Goal: Task Accomplishment & Management: Manage account settings

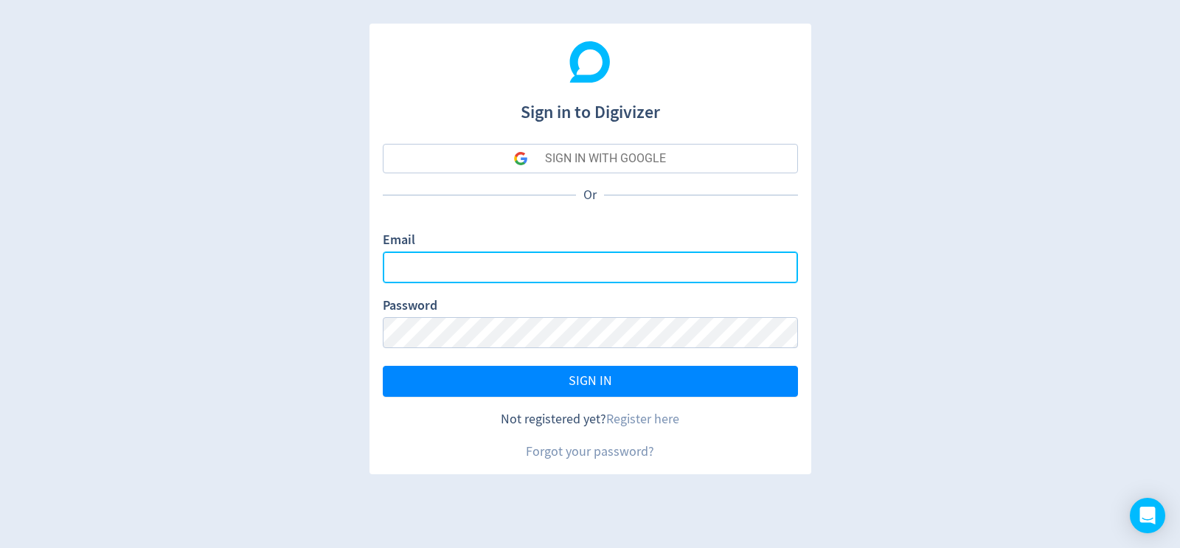
type input "[PERSON_NAME][EMAIL_ADDRESS][DOMAIN_NAME]"
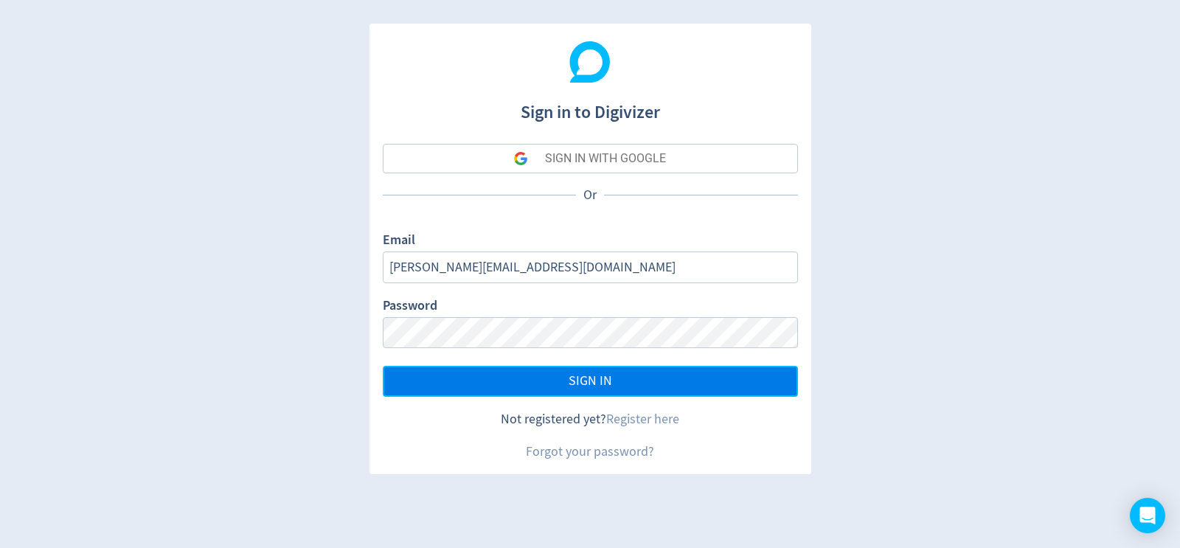
click at [531, 378] on button "SIGN IN" at bounding box center [590, 381] width 415 height 31
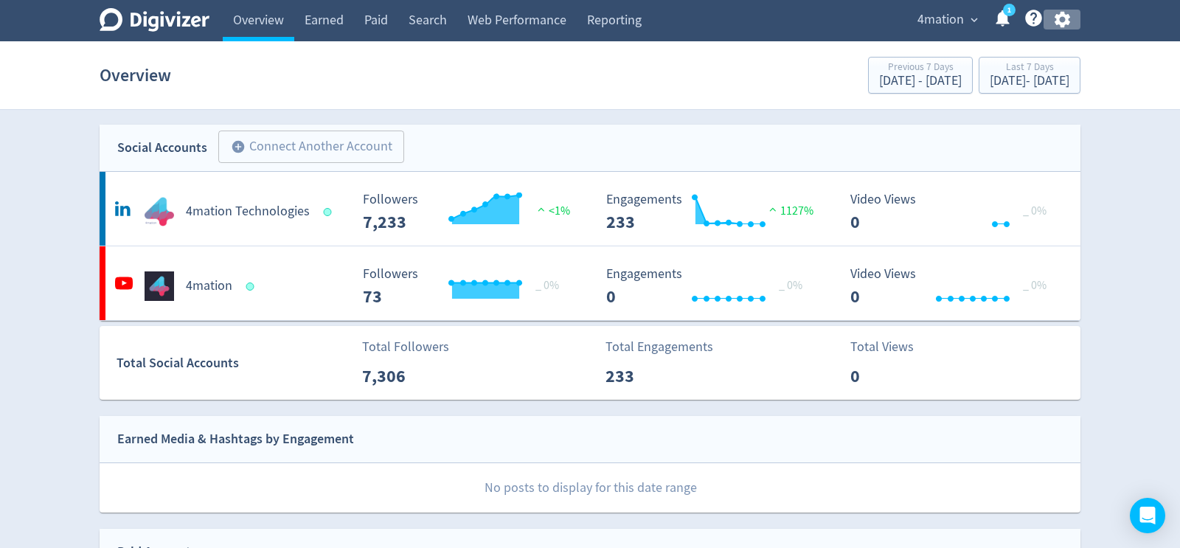
click at [1057, 20] on icon "button" at bounding box center [1061, 20] width 15 height 16
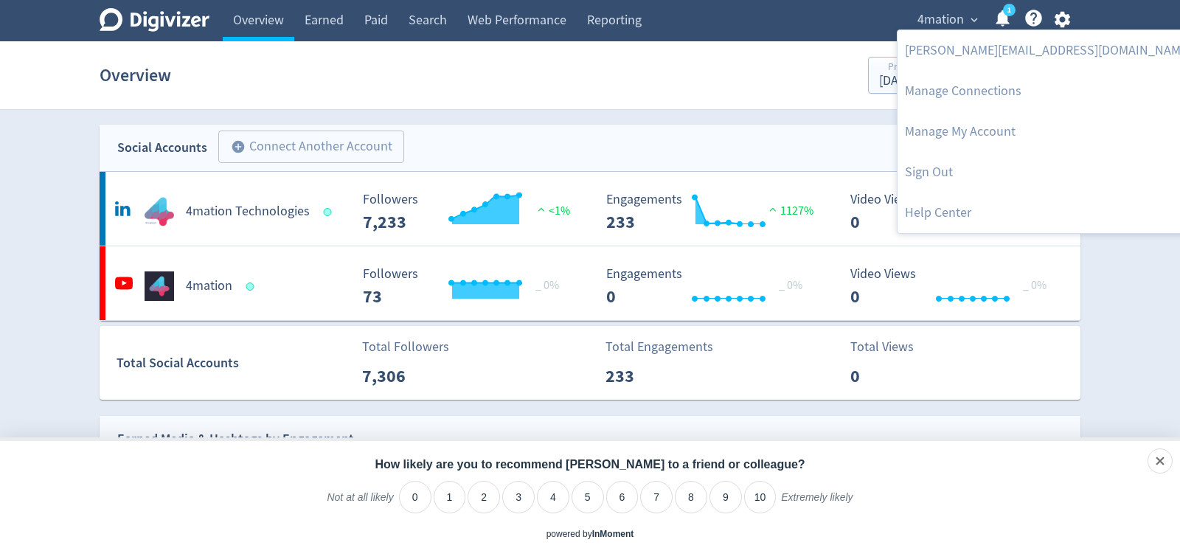
click at [614, 72] on div at bounding box center [590, 274] width 1180 height 548
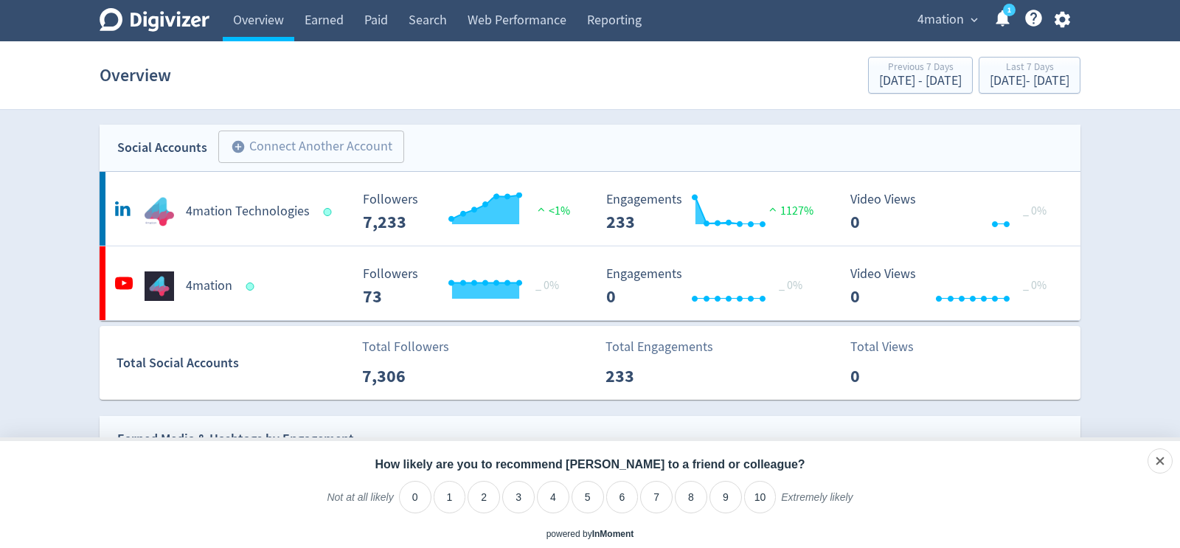
click at [997, 23] on icon at bounding box center [1002, 18] width 13 height 16
click at [960, 30] on span "4mation" at bounding box center [940, 20] width 46 height 24
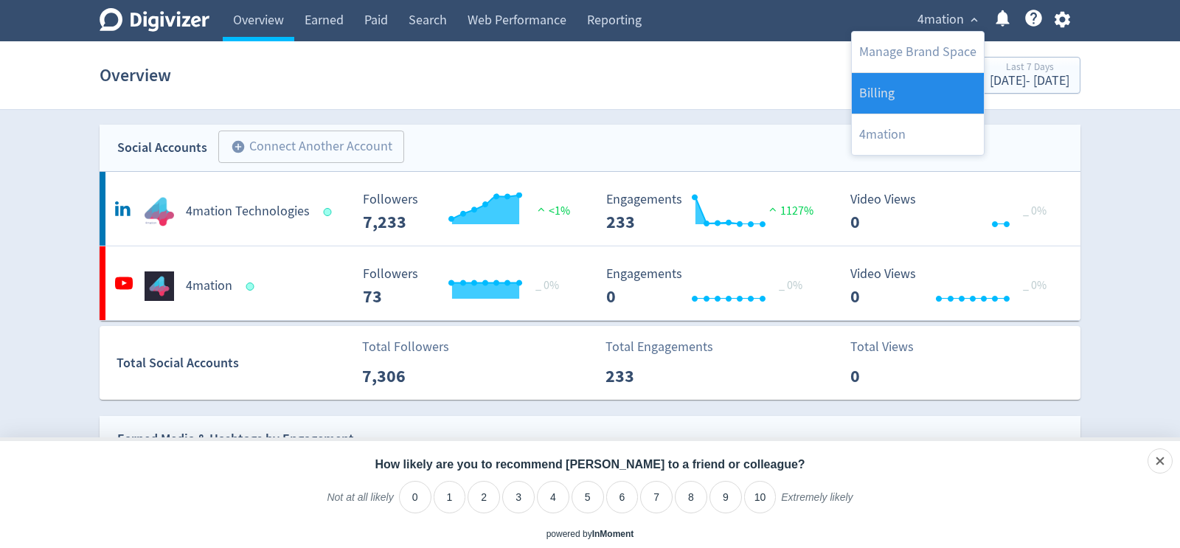
click at [869, 106] on link "Billing" at bounding box center [918, 93] width 132 height 41
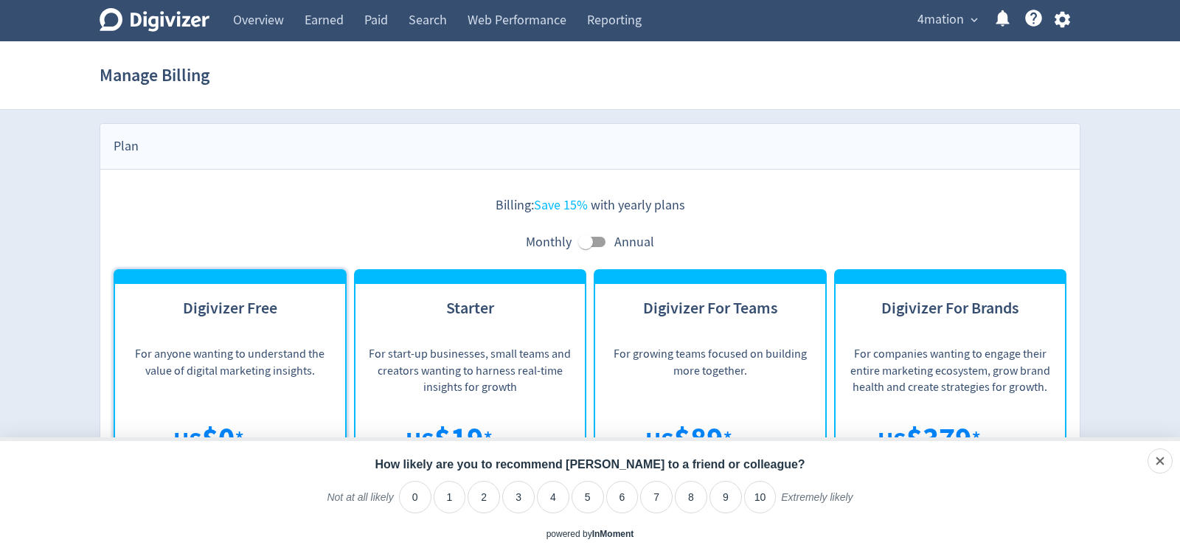
click at [967, 27] on button "4mation expand_more" at bounding box center [946, 20] width 69 height 24
click at [967, 25] on div at bounding box center [590, 274] width 1180 height 548
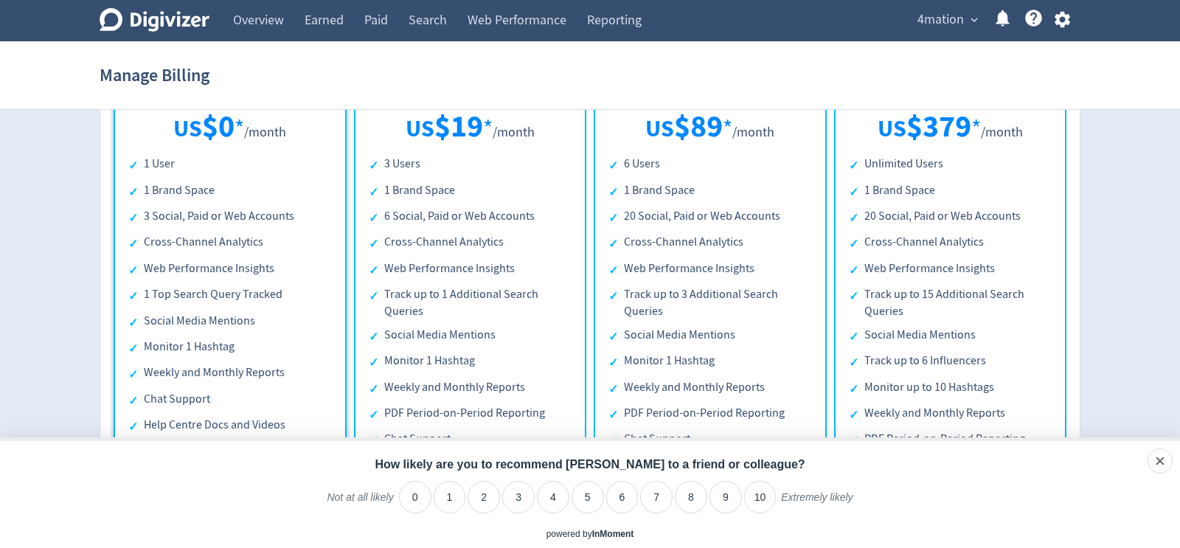
scroll to position [313, 0]
click at [1164, 462] on div "dismiss" at bounding box center [1131, 460] width 81 height 25
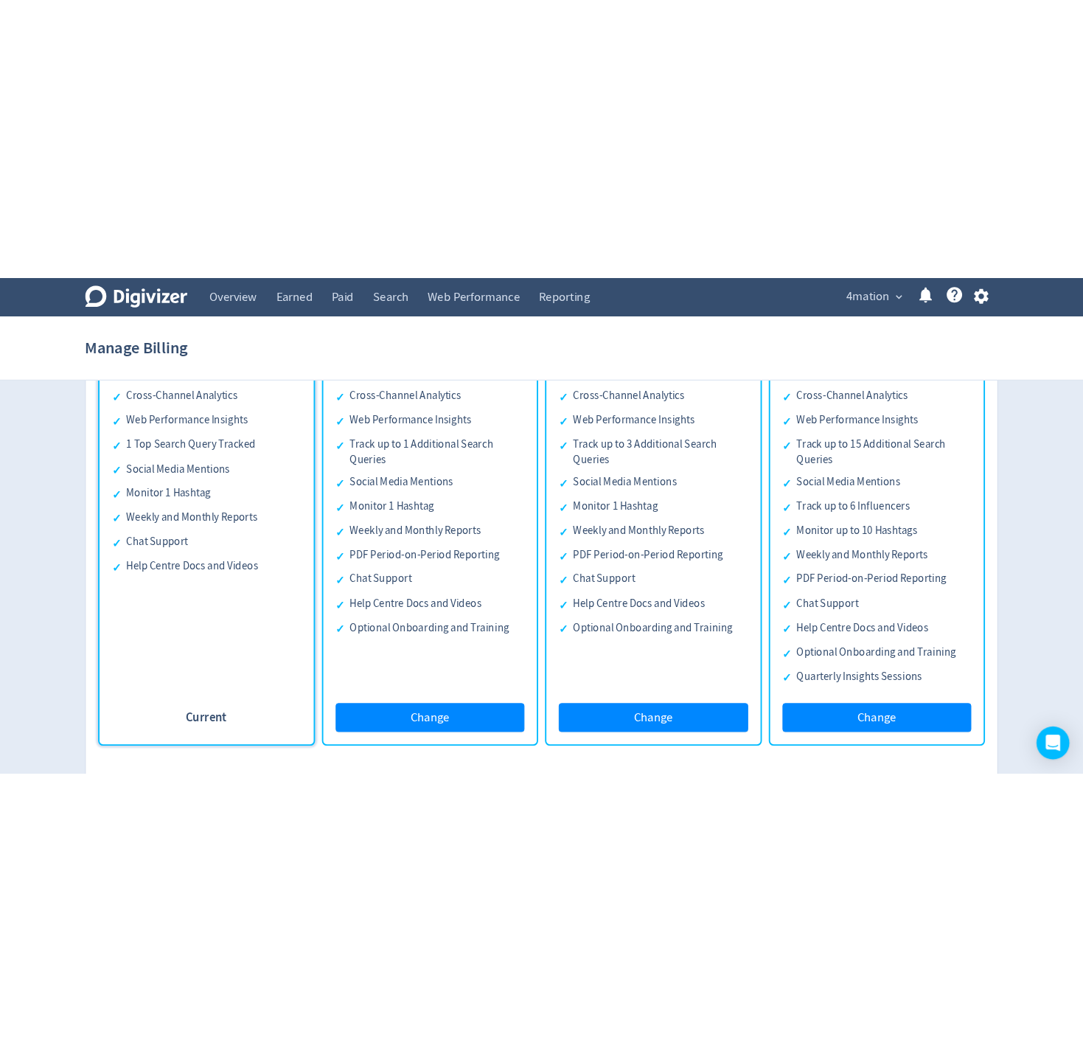
scroll to position [0, 0]
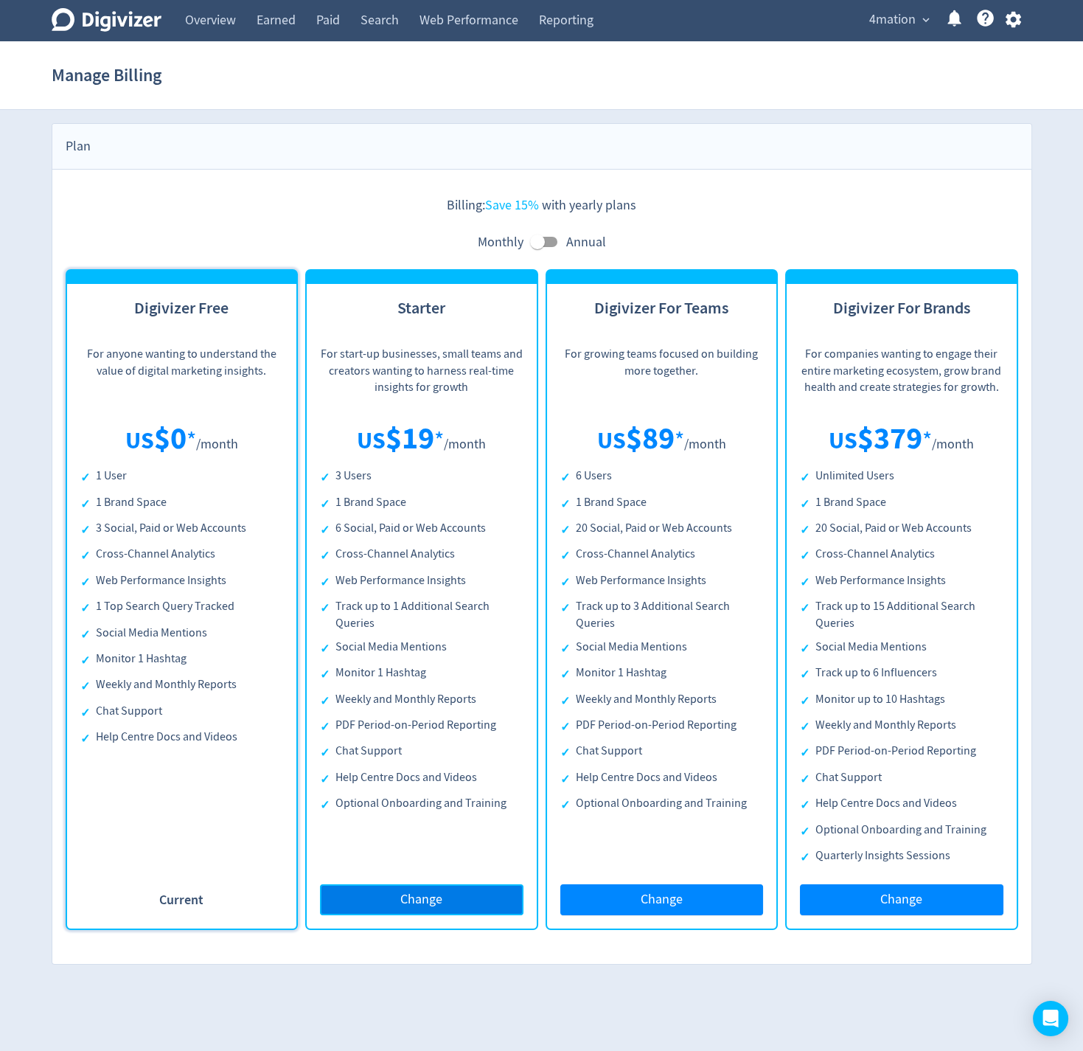
click at [409, 547] on span "Change" at bounding box center [421, 899] width 42 height 13
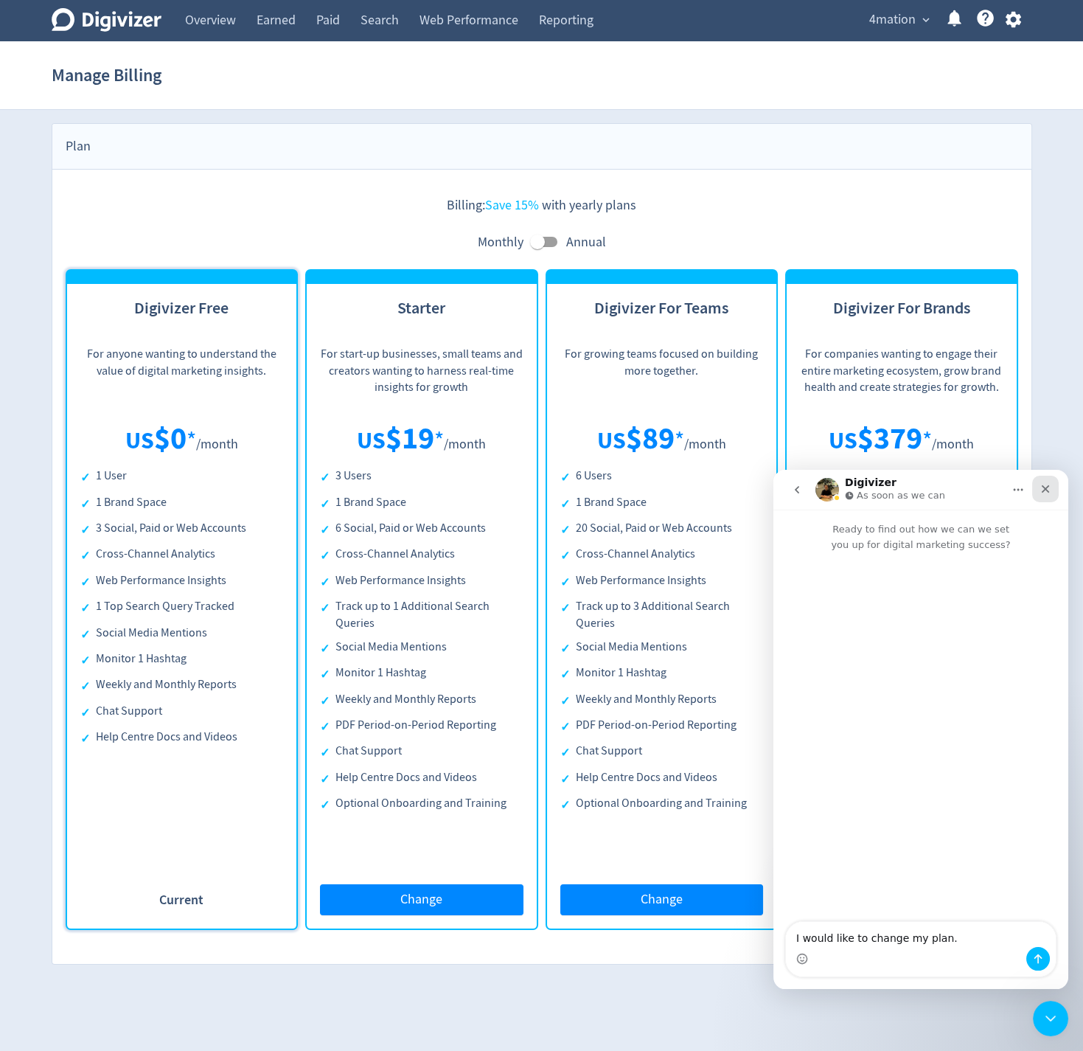
click at [1040, 493] on icon "Close" at bounding box center [1046, 489] width 12 height 12
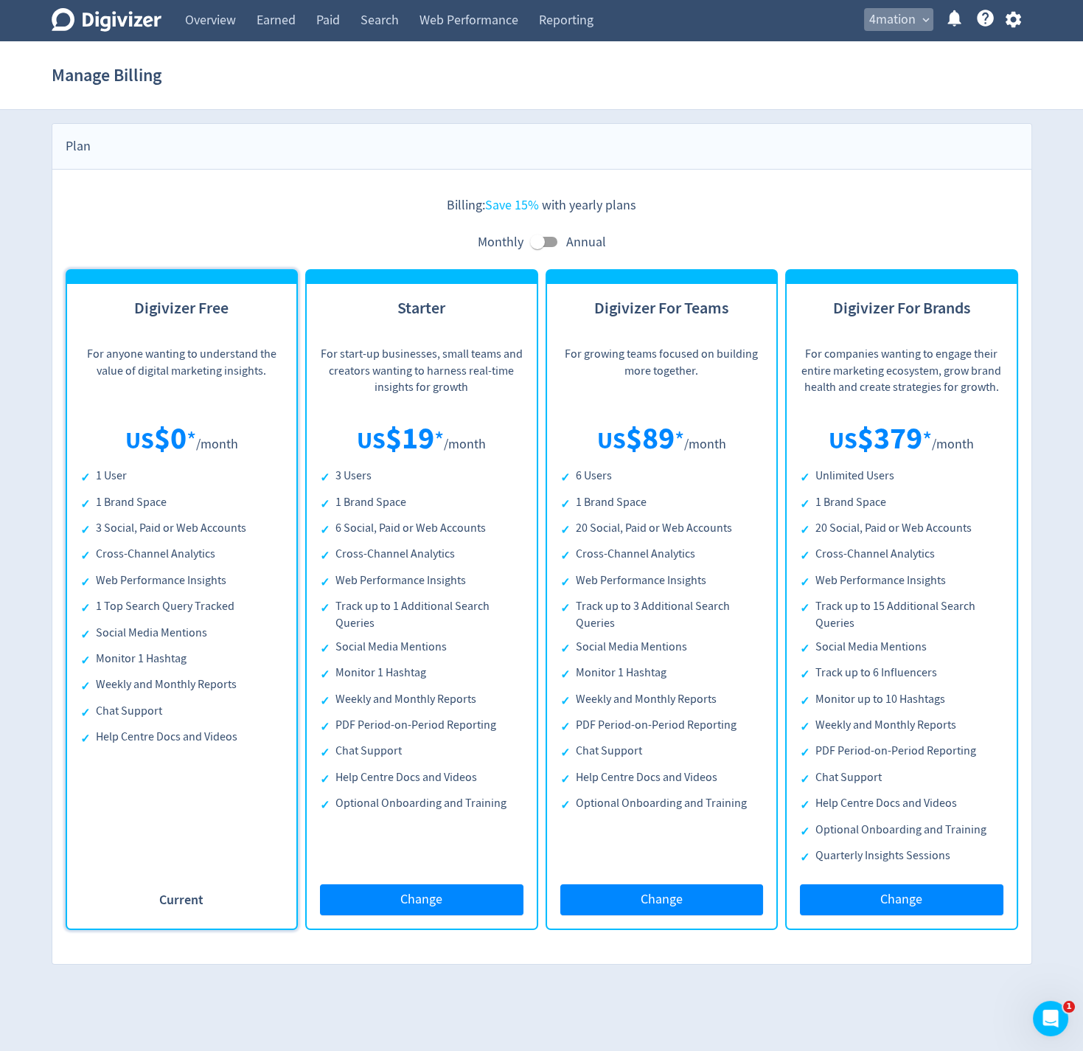
click at [925, 18] on span "expand_more" at bounding box center [926, 19] width 13 height 13
click at [842, 86] on link "Billing" at bounding box center [869, 93] width 132 height 41
click at [368, 547] on div "US $ 19 * /month 3 Users 1 Brand Space 6 Social, Paid or Web Accounts Cross-Cha…" at bounding box center [422, 662] width 204 height 506
click at [377, 547] on button "Change" at bounding box center [422, 899] width 204 height 31
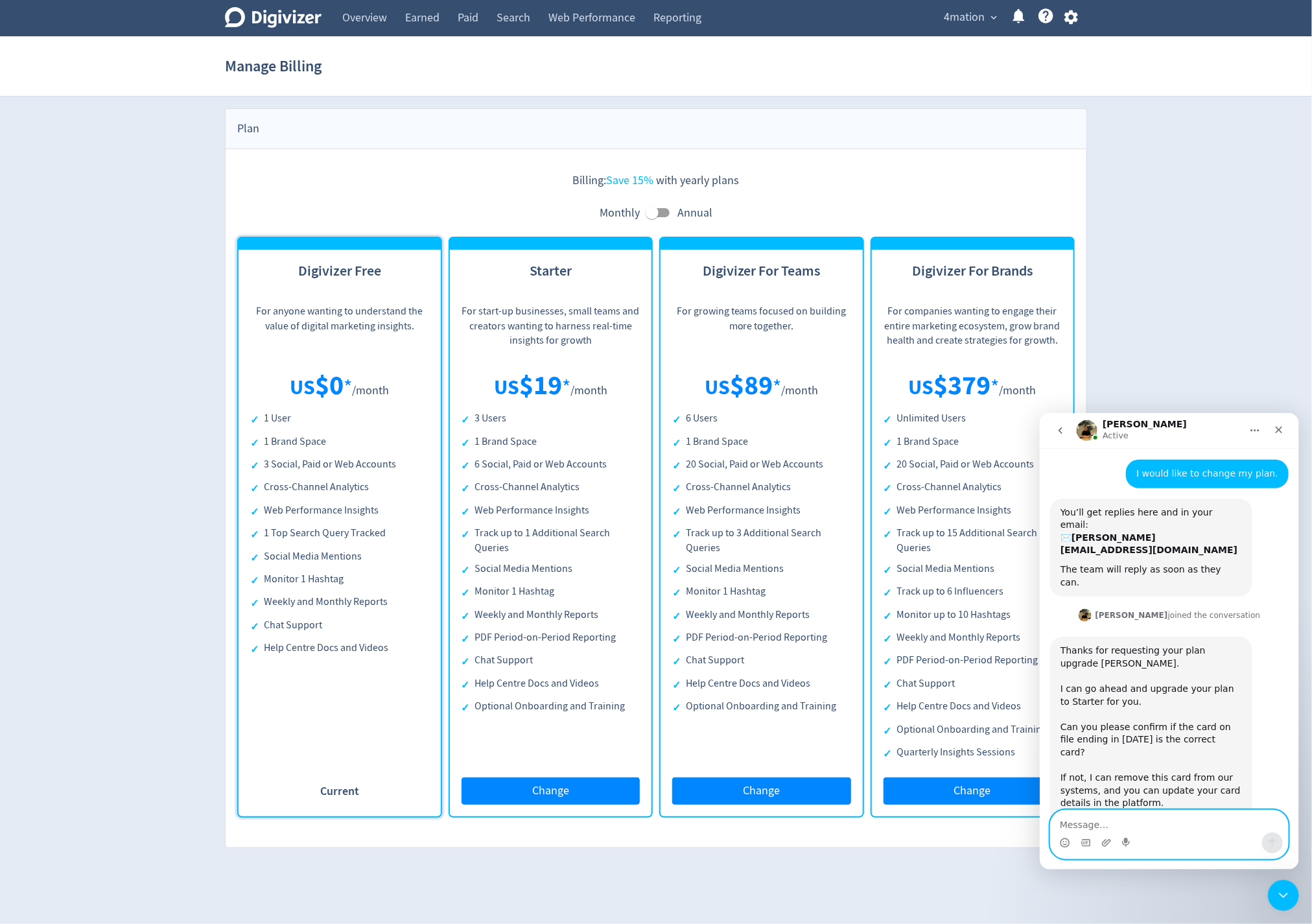
scroll to position [49, 0]
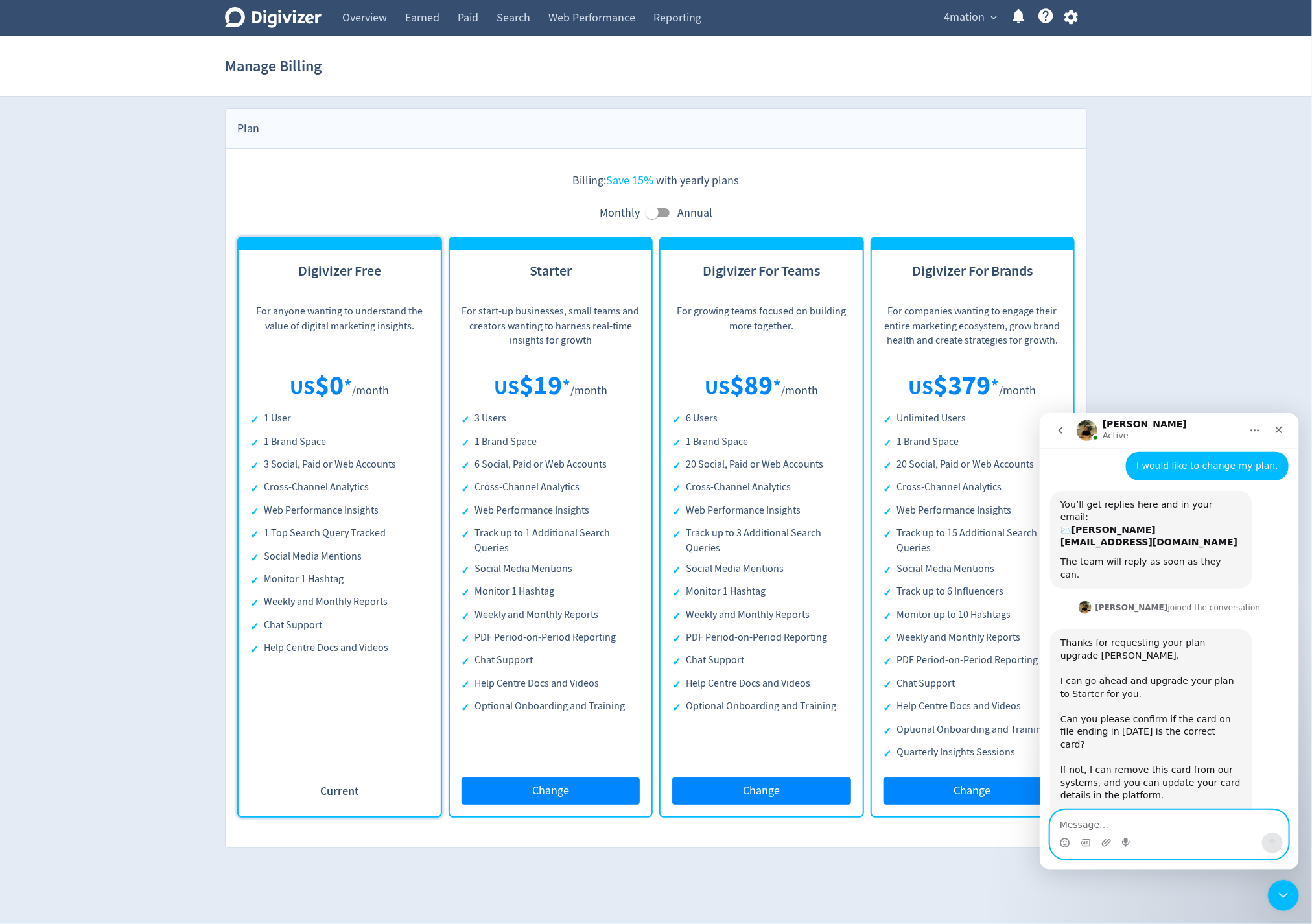
click at [1037, 481] on textarea "Message…" at bounding box center [1170, 820] width 237 height 22
type textarea "w"
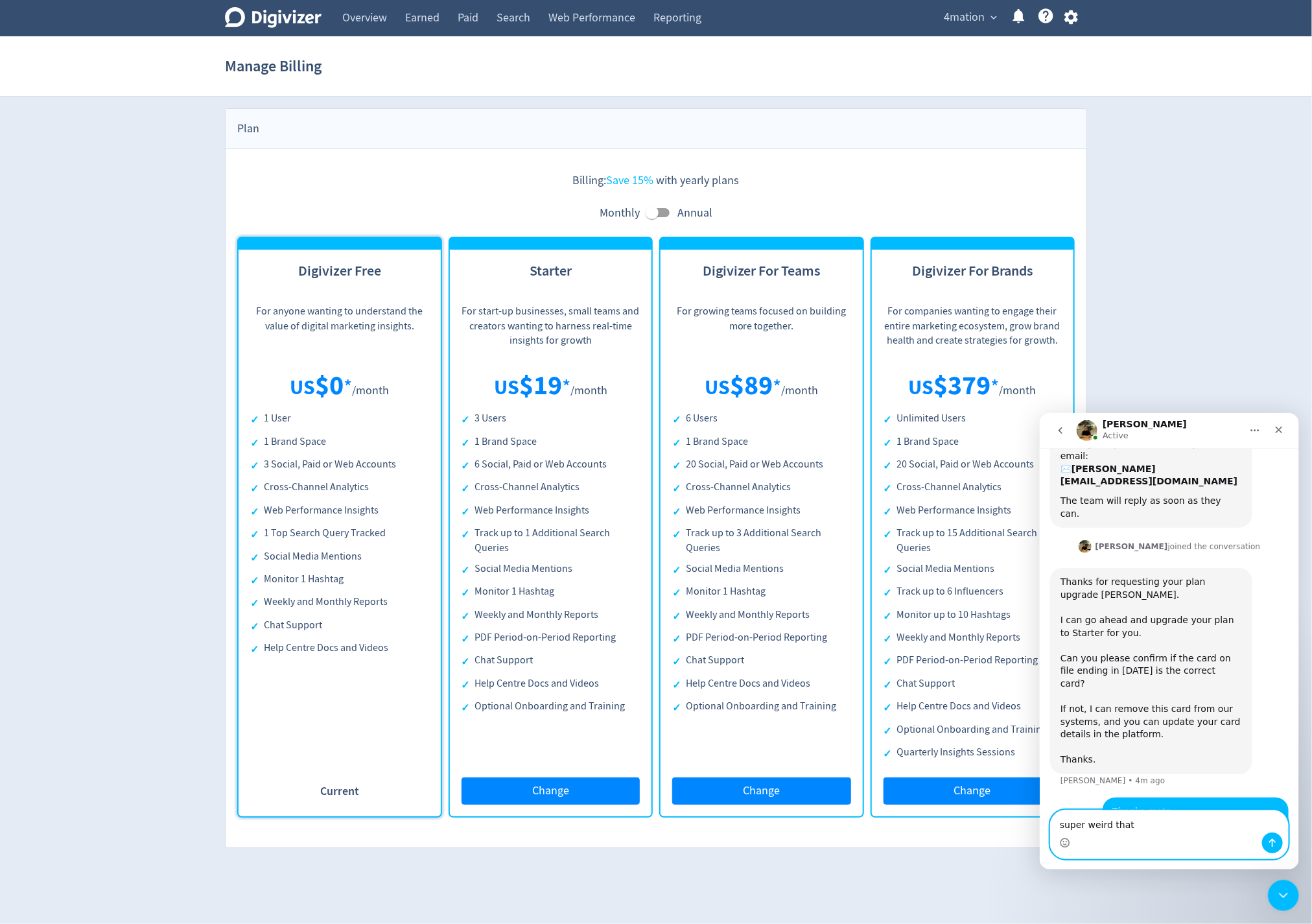
scroll to position [113, 0]
type textarea "s"
click at [977, 15] on span "4mation" at bounding box center [965, 18] width 40 height 21
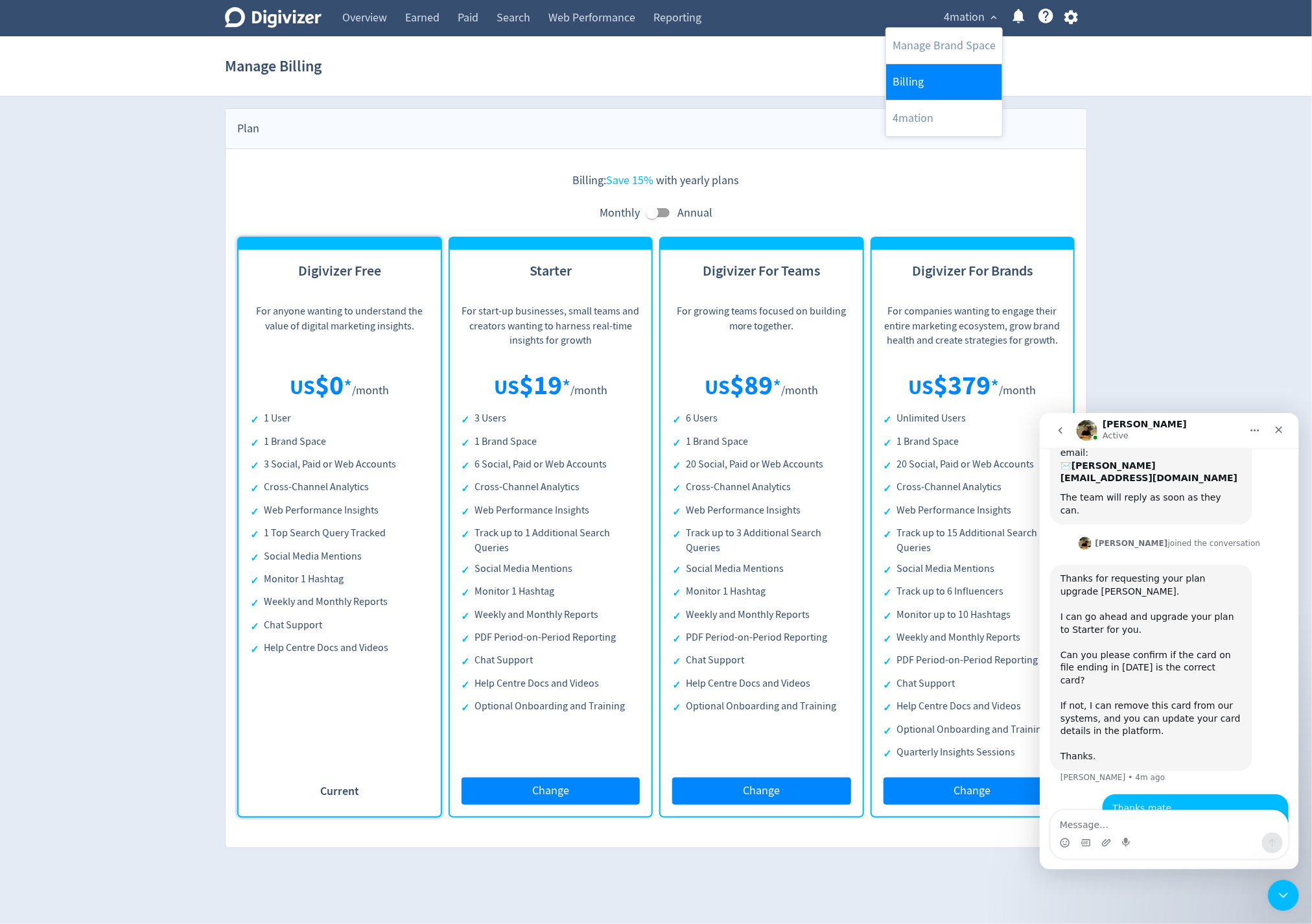
click at [950, 70] on link "Billing" at bounding box center [944, 82] width 116 height 36
click at [1037, 18] on icon "button" at bounding box center [1072, 18] width 18 height 18
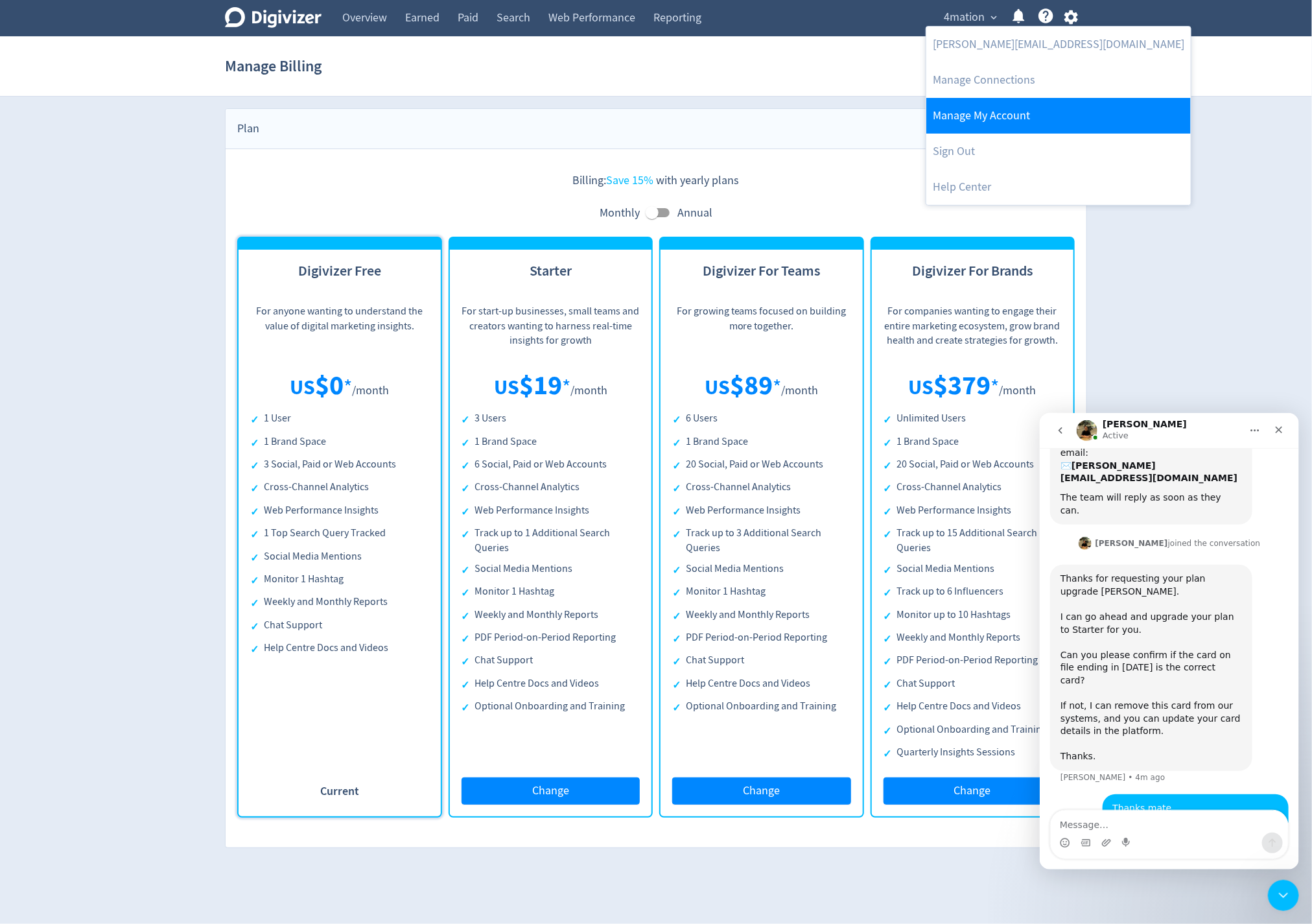
click at [972, 115] on link "Manage My Account" at bounding box center [1059, 115] width 265 height 36
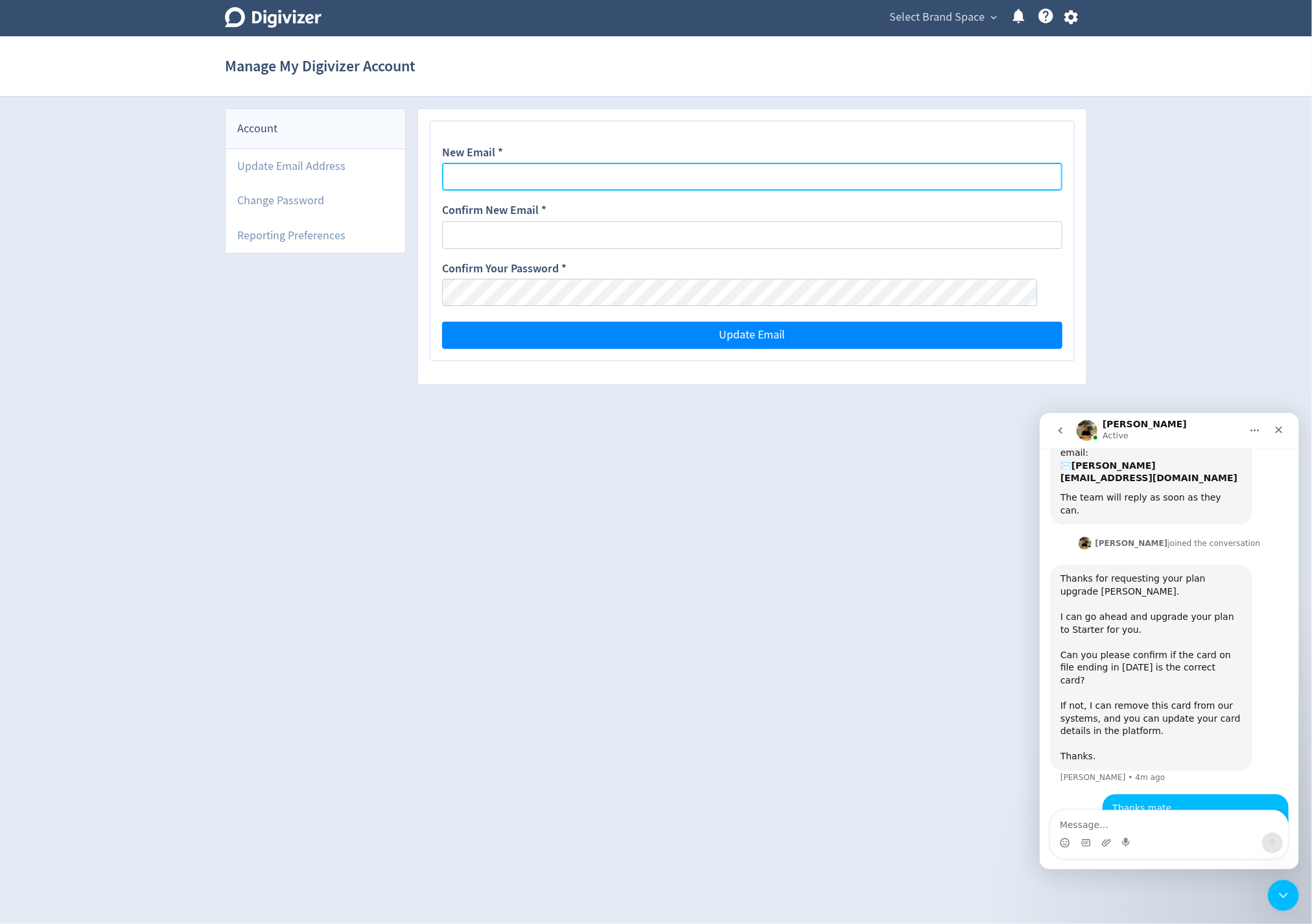
type input "[PERSON_NAME][EMAIL_ADDRESS][DOMAIN_NAME]"
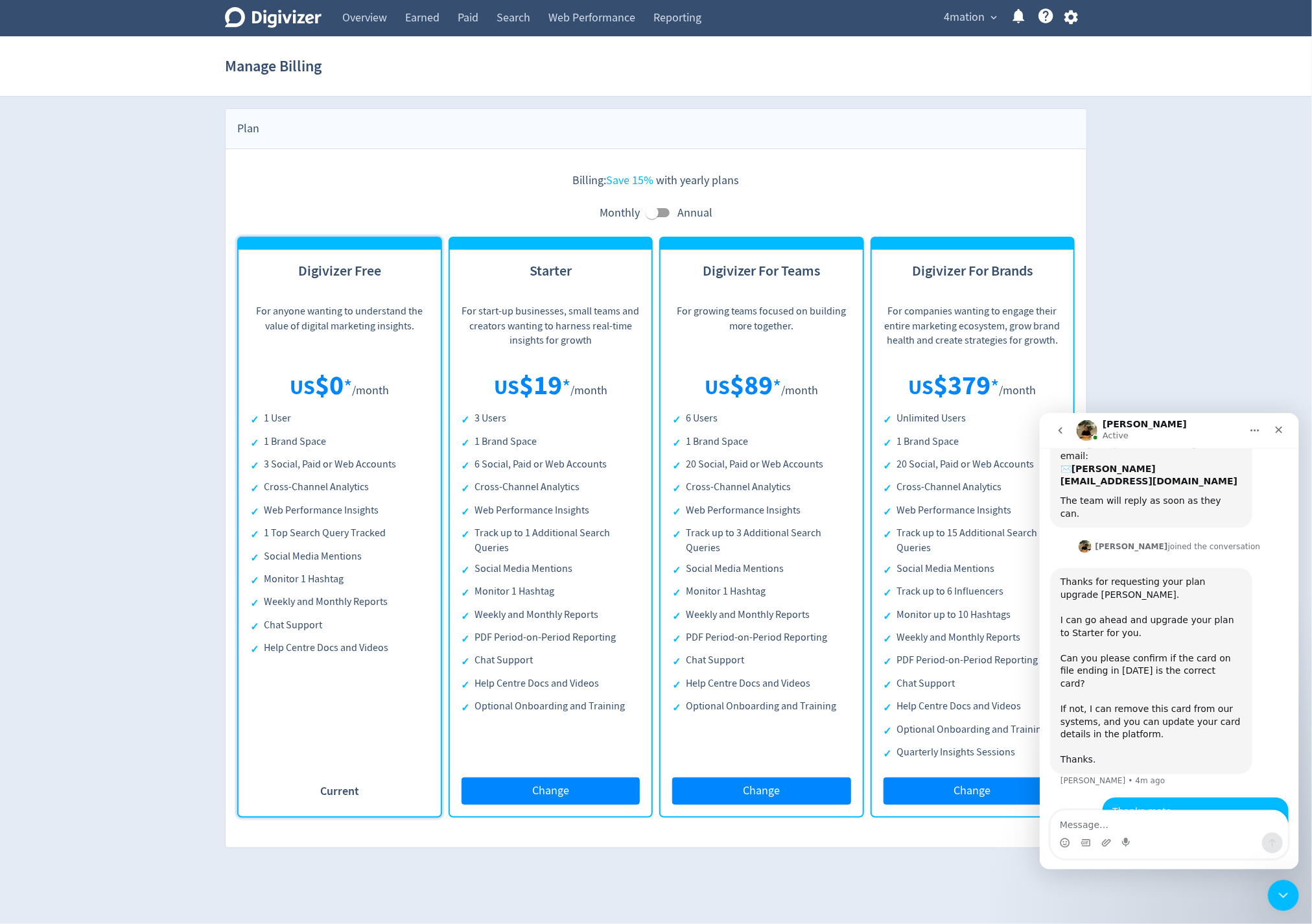
scroll to position [113, 0]
